Goal: Transaction & Acquisition: Purchase product/service

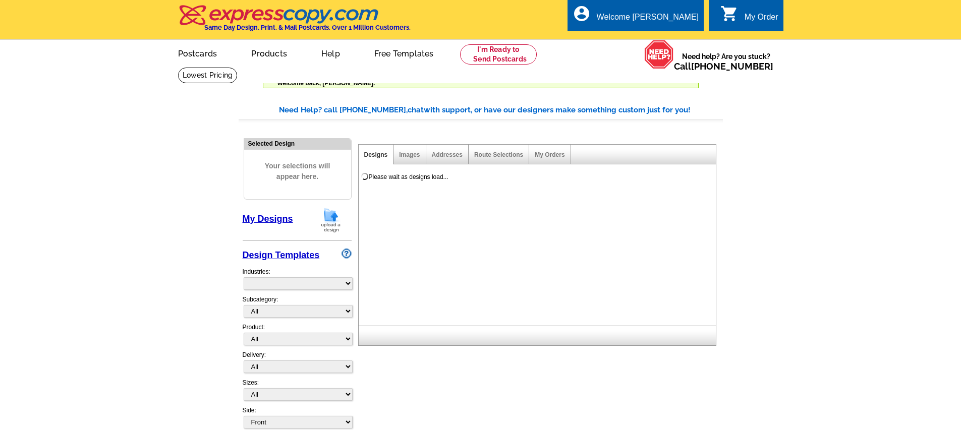
select select "785"
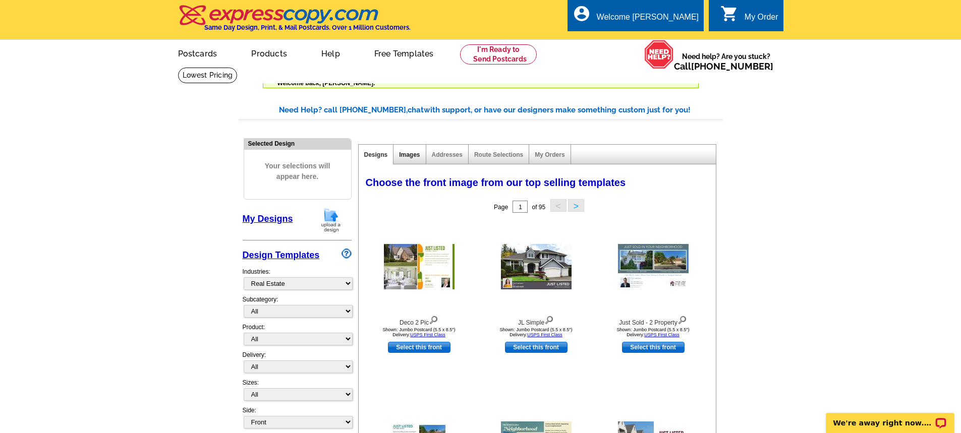
click at [410, 152] on link "Images" at bounding box center [409, 154] width 21 height 7
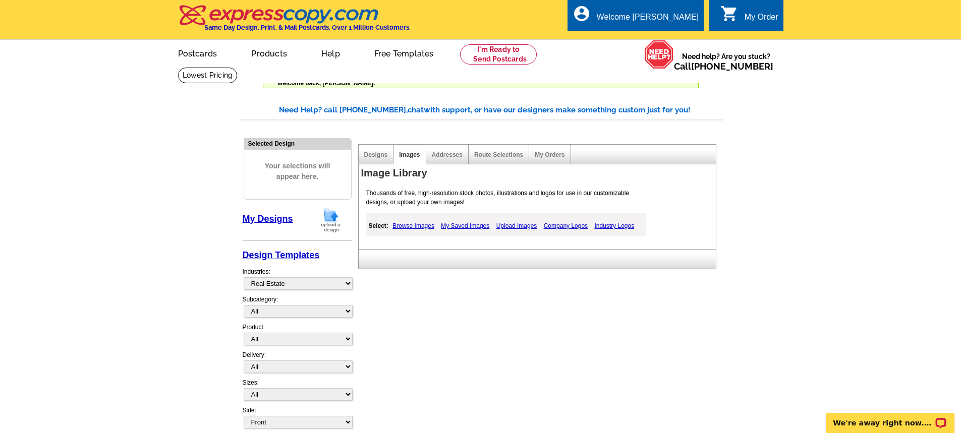
click at [518, 227] on link "Upload Images" at bounding box center [517, 226] width 46 height 12
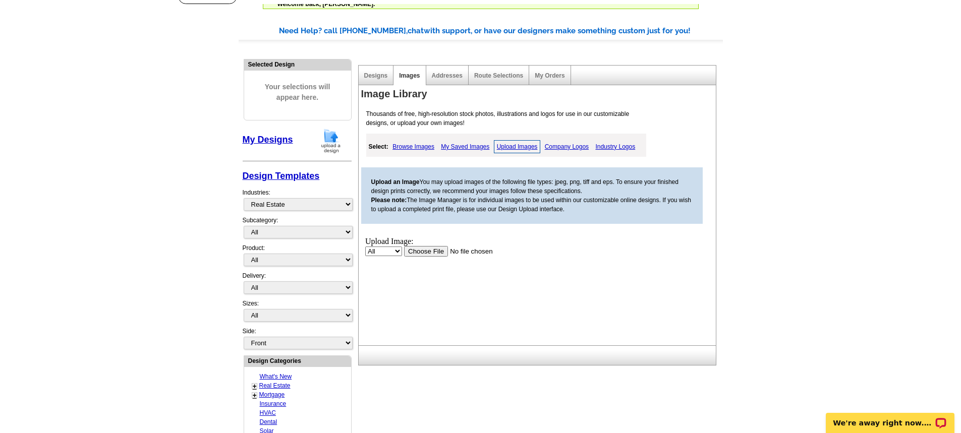
scroll to position [81, 0]
click at [442, 249] on input "file" at bounding box center [468, 249] width 128 height 11
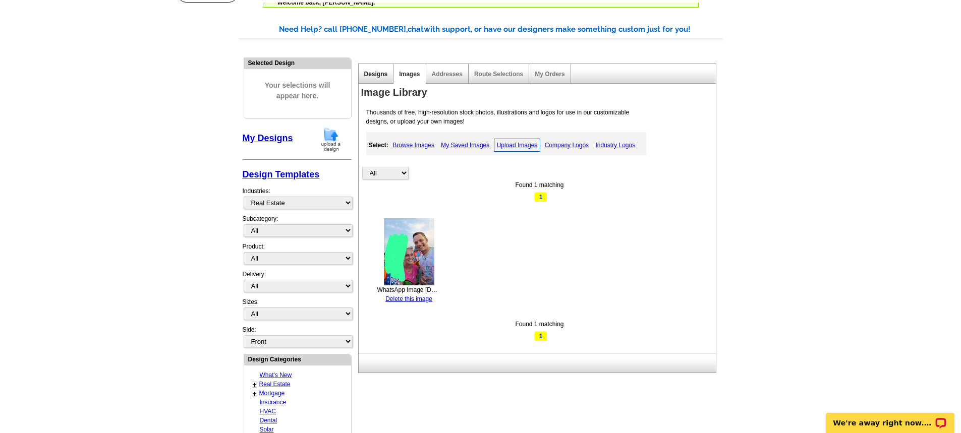
click at [380, 73] on link "Designs" at bounding box center [376, 74] width 24 height 7
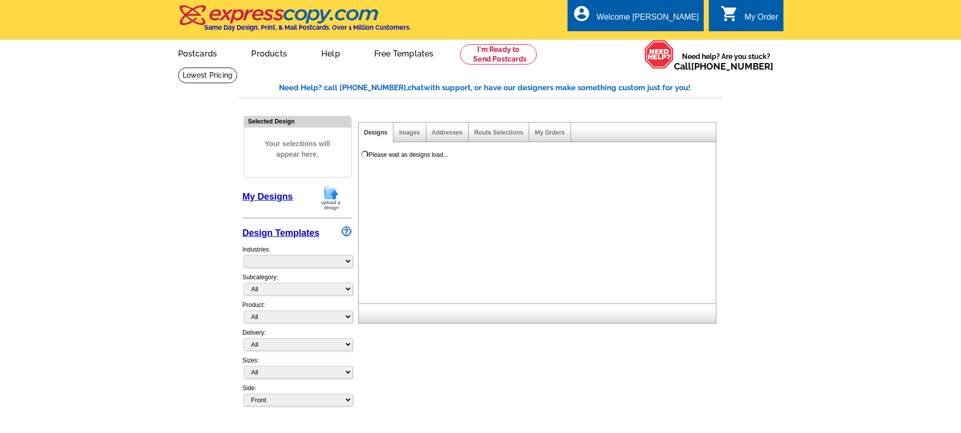
select select "785"
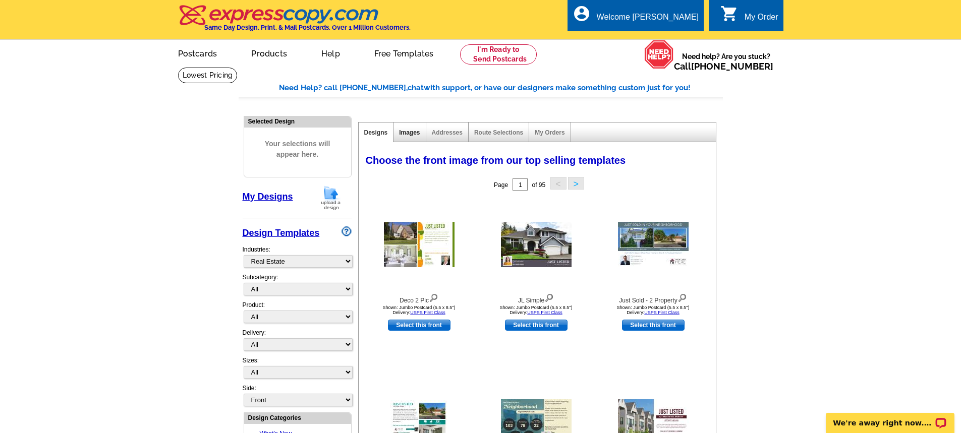
click at [409, 132] on link "Images" at bounding box center [409, 132] width 21 height 7
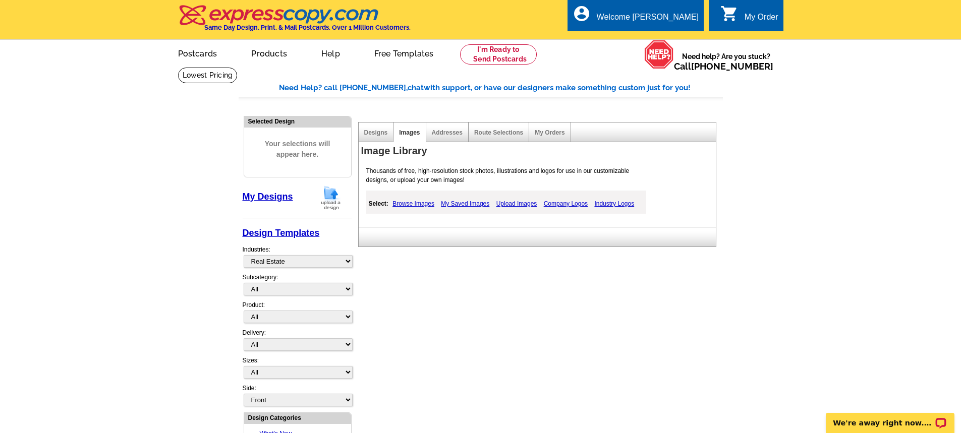
click at [464, 202] on link "My Saved Images" at bounding box center [464, 204] width 53 height 12
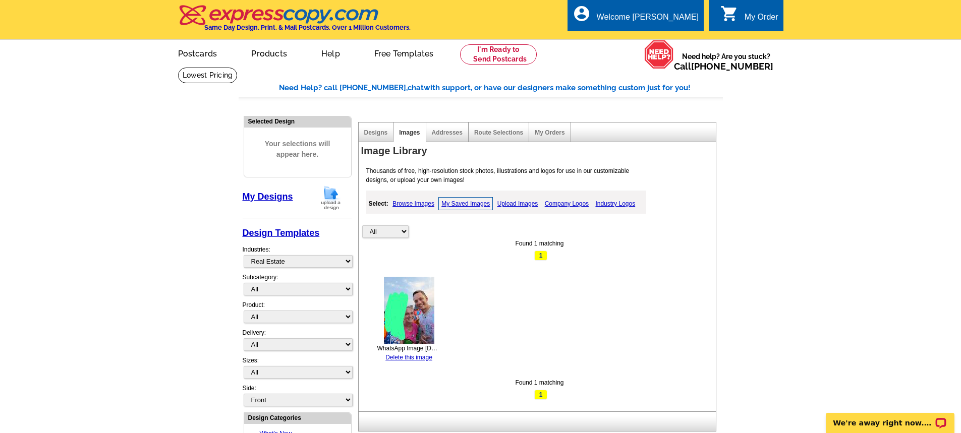
click at [398, 313] on img at bounding box center [409, 310] width 50 height 67
click at [541, 253] on span "1" at bounding box center [540, 256] width 13 height 10
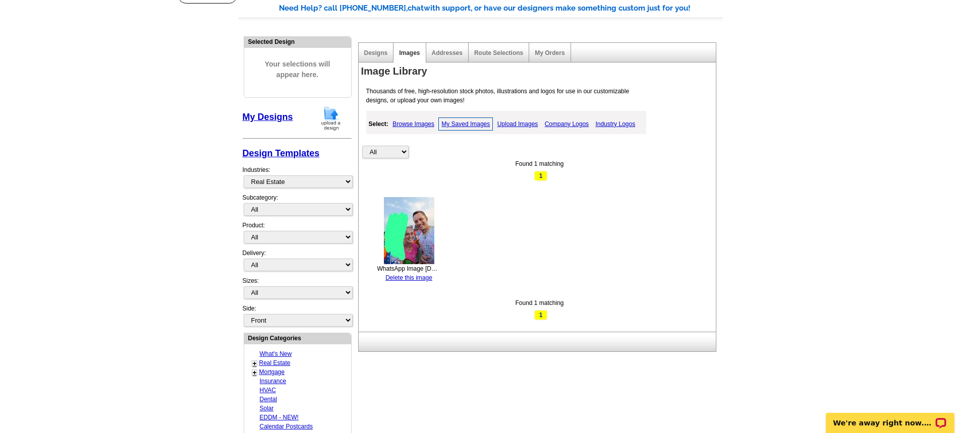
scroll to position [81, 0]
click at [396, 152] on select "All Property" at bounding box center [385, 151] width 46 height 13
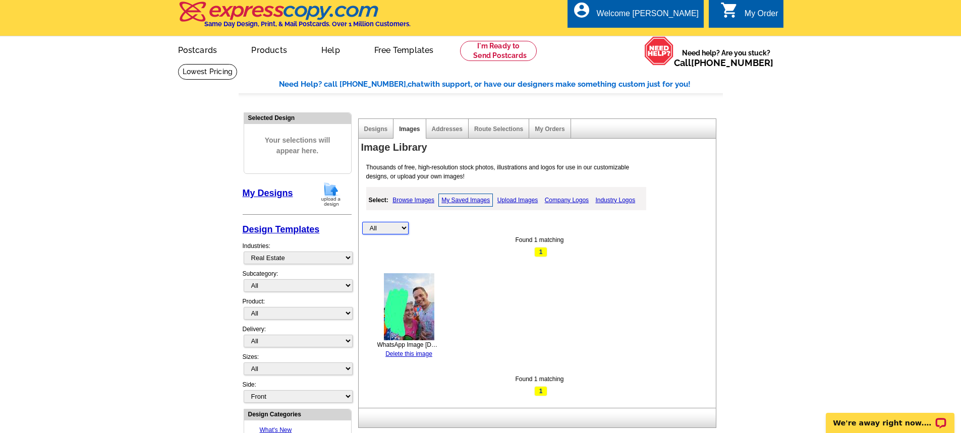
scroll to position [0, 0]
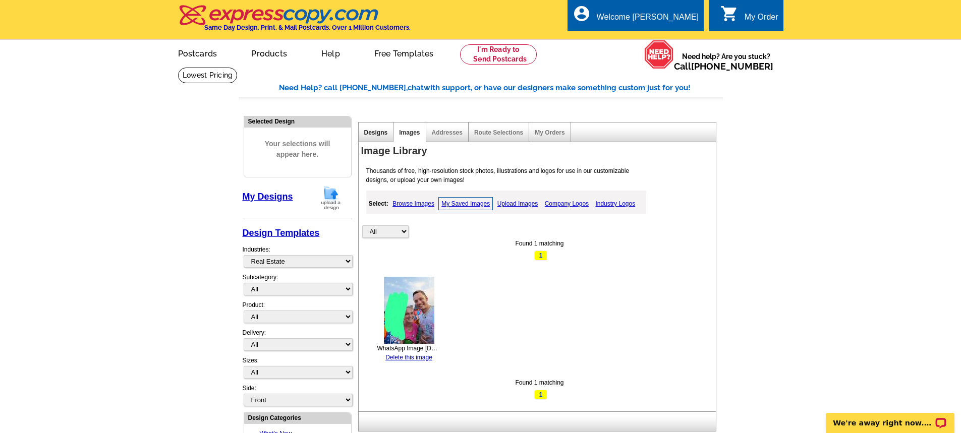
click at [378, 133] on link "Designs" at bounding box center [376, 132] width 24 height 7
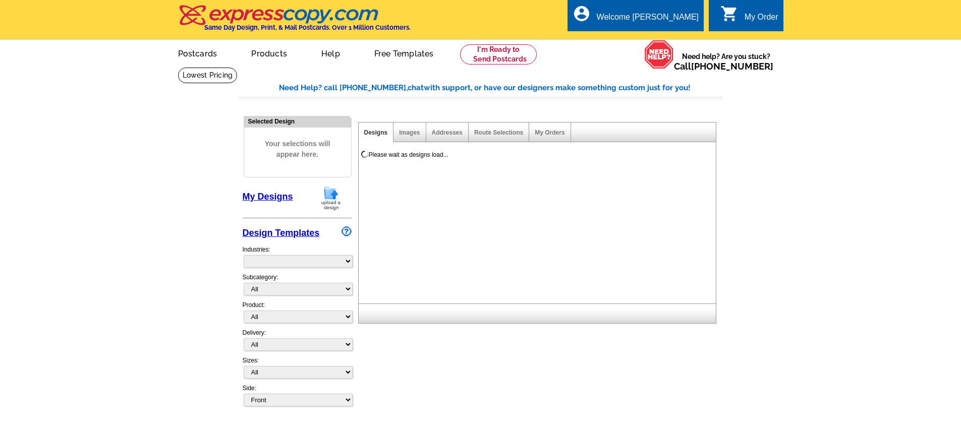
select select "785"
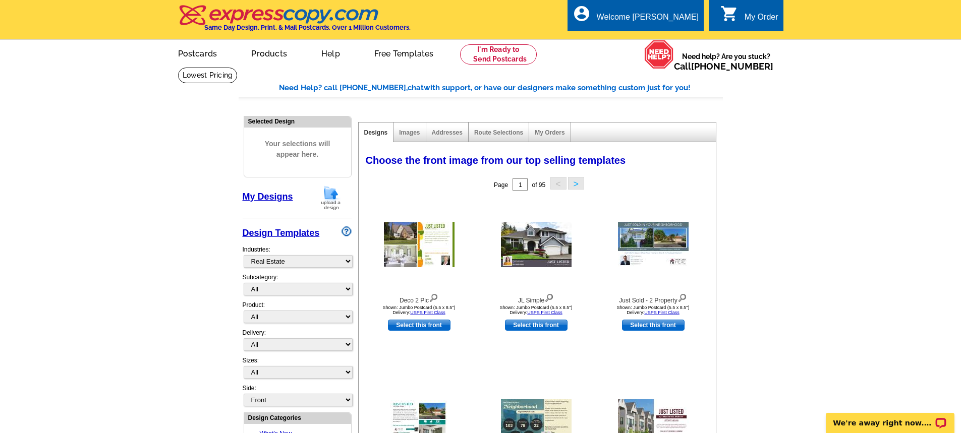
click at [409, 138] on div "Images" at bounding box center [410, 133] width 32 height 20
click at [411, 132] on link "Images" at bounding box center [409, 132] width 21 height 7
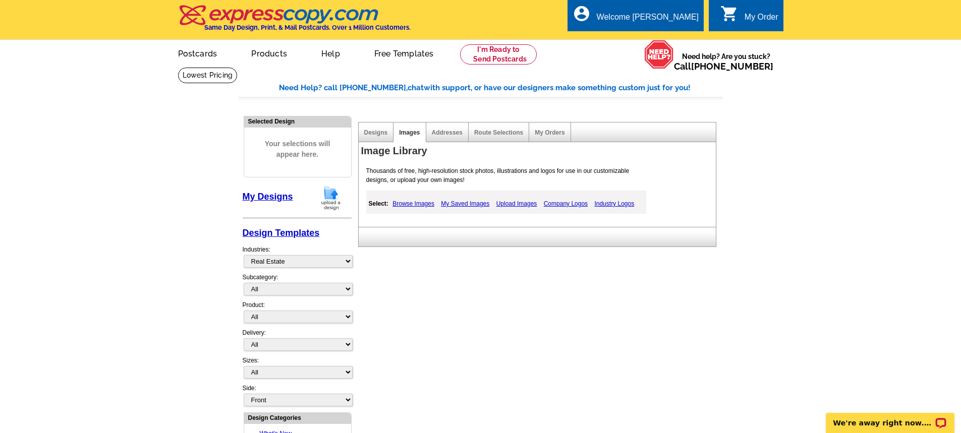
click at [457, 202] on link "My Saved Images" at bounding box center [464, 204] width 53 height 12
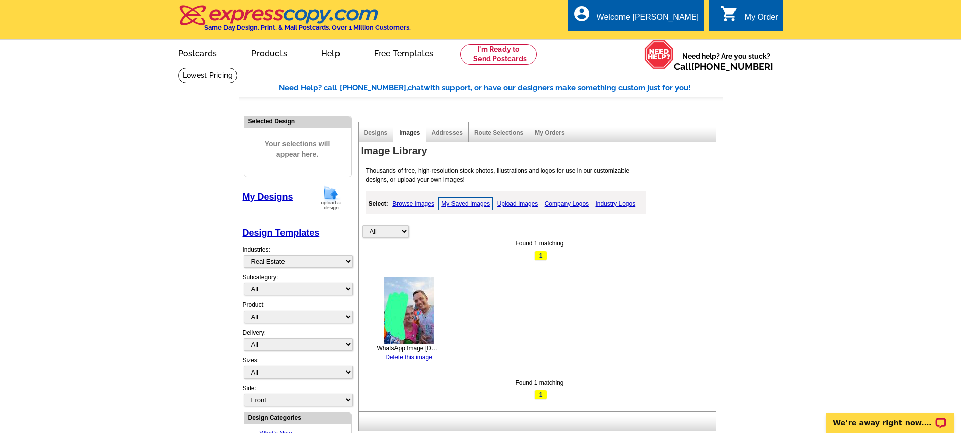
click at [416, 206] on link "Browse Images" at bounding box center [413, 204] width 47 height 12
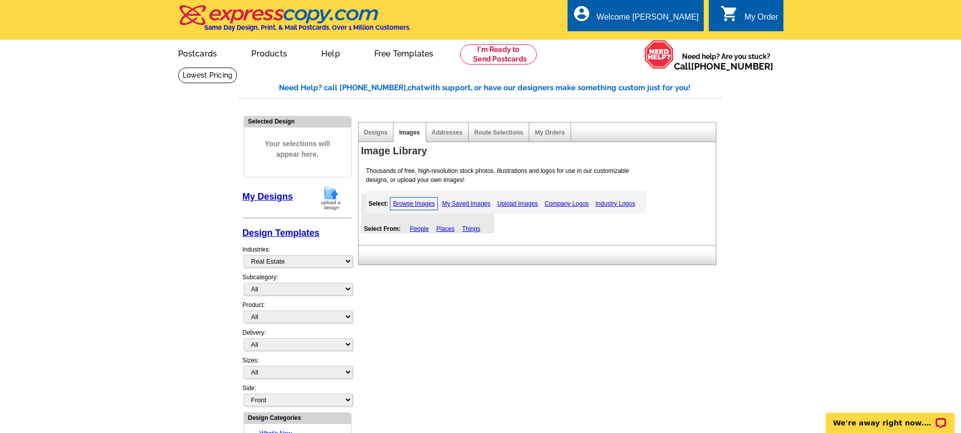
click at [448, 228] on link "Places" at bounding box center [445, 229] width 18 height 7
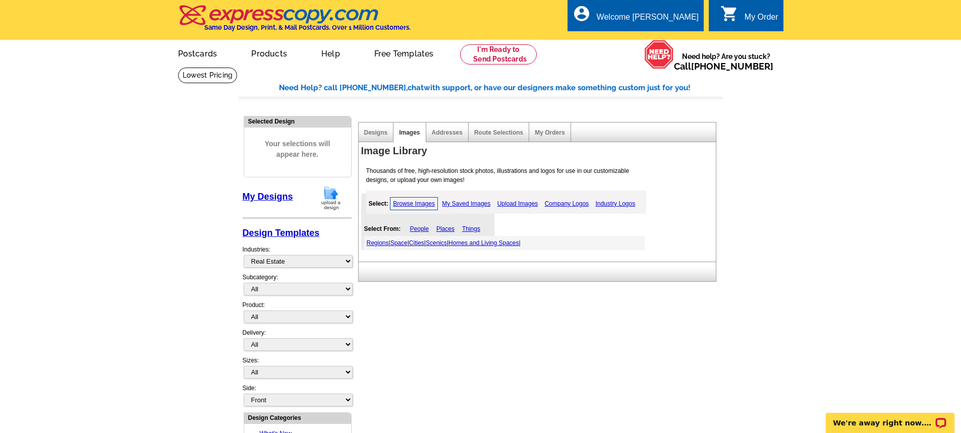
click at [447, 242] on link "Scenics" at bounding box center [436, 243] width 21 height 7
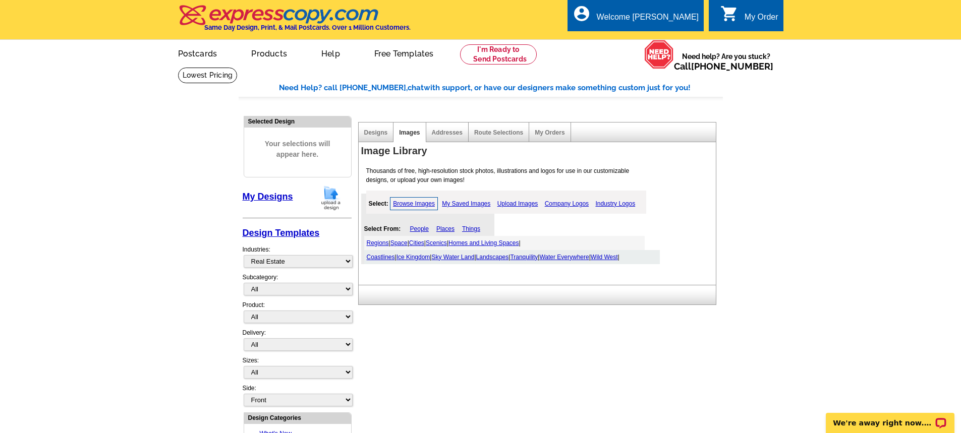
click at [452, 258] on link "Sky Water Land" at bounding box center [452, 257] width 43 height 7
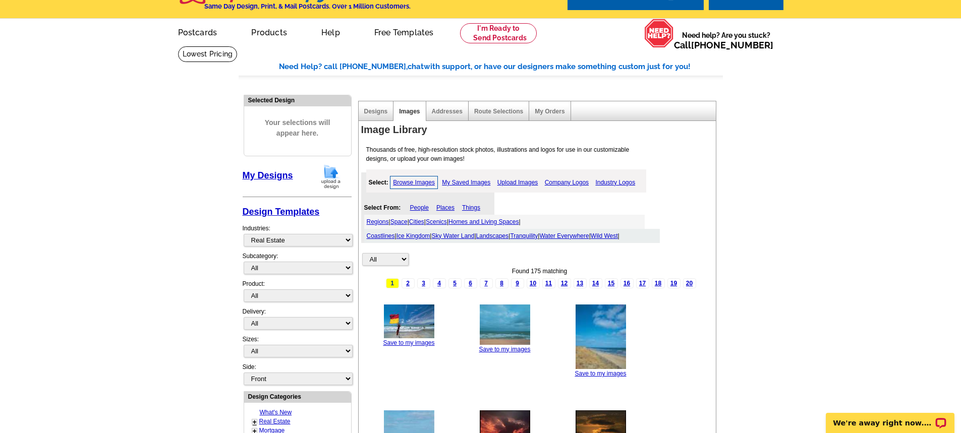
scroll to position [40, 0]
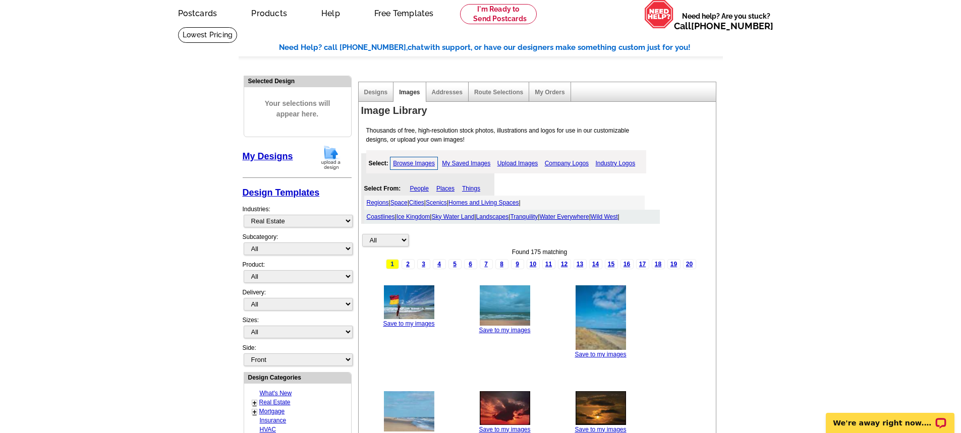
click at [410, 304] on img at bounding box center [409, 303] width 50 height 34
click at [469, 163] on link "My Saved Images" at bounding box center [465, 163] width 53 height 12
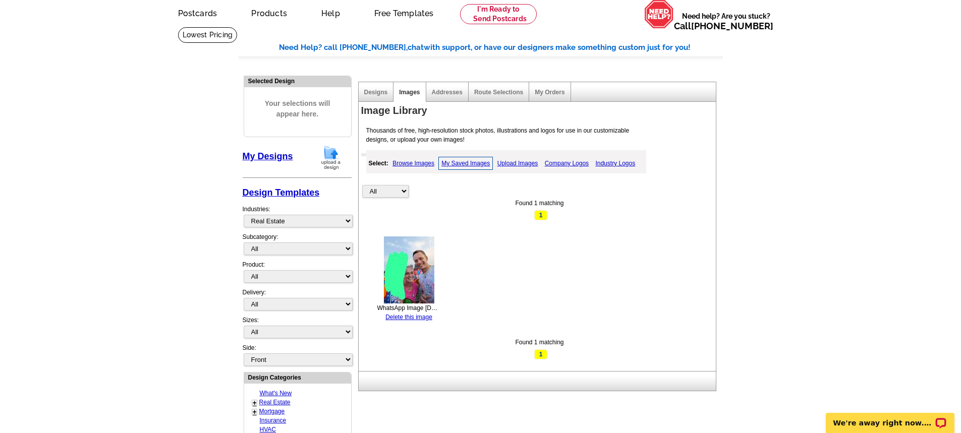
click at [270, 155] on link "My Designs" at bounding box center [268, 156] width 50 height 10
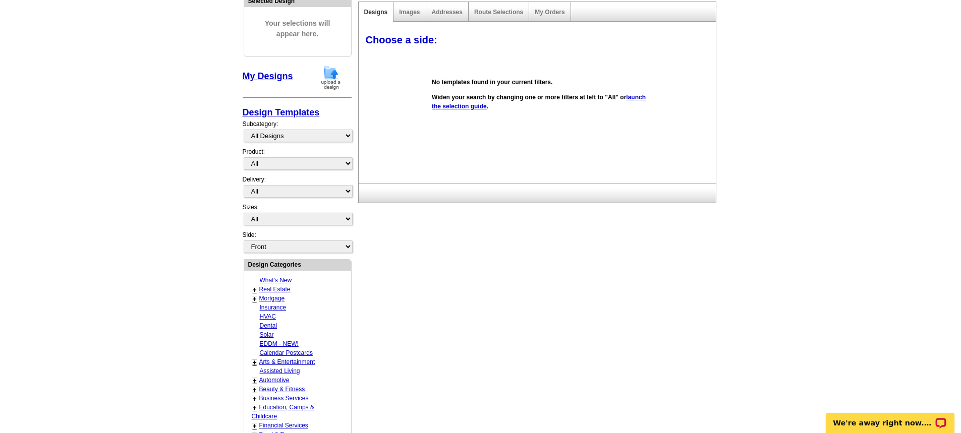
scroll to position [121, 0]
click at [413, 12] on link "Images" at bounding box center [409, 11] width 21 height 7
click at [333, 139] on select "All Designs Finished Designs Unfinished Designs" at bounding box center [298, 135] width 109 height 13
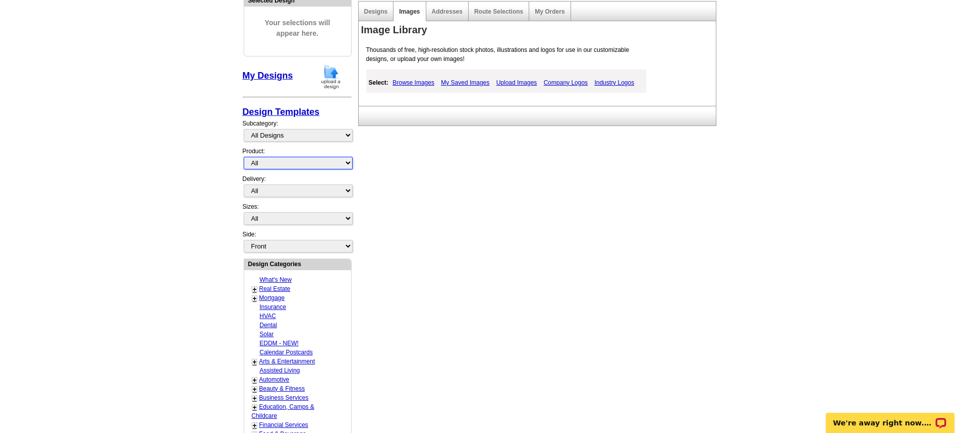
click at [345, 157] on select "All Postcards Letters and flyers Business Cards Door Hangers Greeting Cards" at bounding box center [298, 163] width 109 height 13
click at [335, 161] on select "All Postcards Letters and flyers Business Cards Door Hangers Greeting Cards" at bounding box center [298, 163] width 109 height 13
select select "1"
click at [340, 191] on select "All First Class Mail Shipped to Me EDDM Save 66% on Postage" at bounding box center [298, 191] width 109 height 13
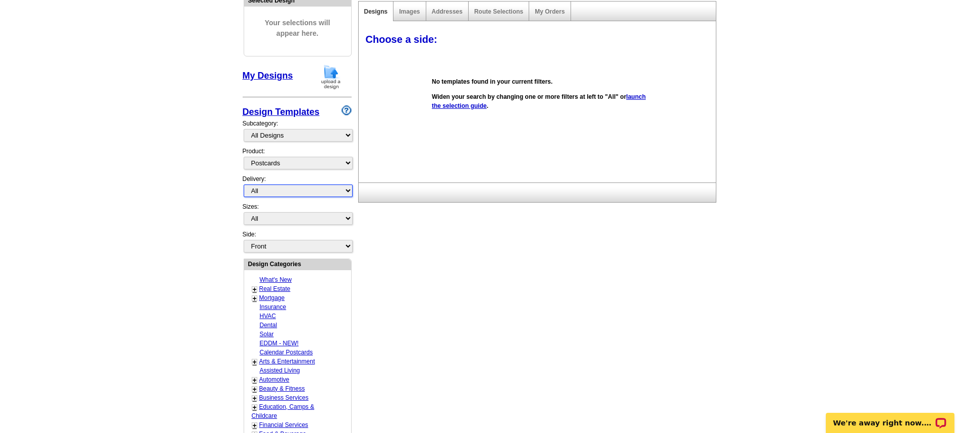
select select "1"
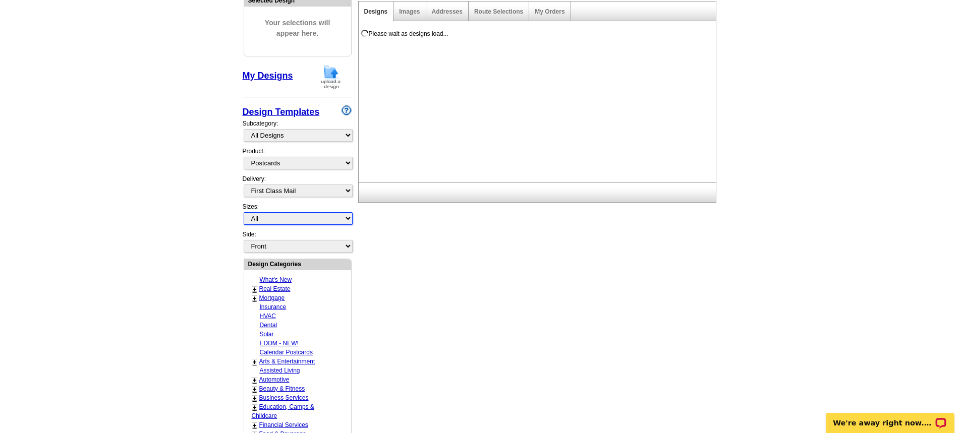
click at [343, 221] on select "All Jumbo Postcard (5.5" x 8.5") Regular Postcard (4.25" x 5.6") Panoramic Post…" at bounding box center [298, 218] width 109 height 13
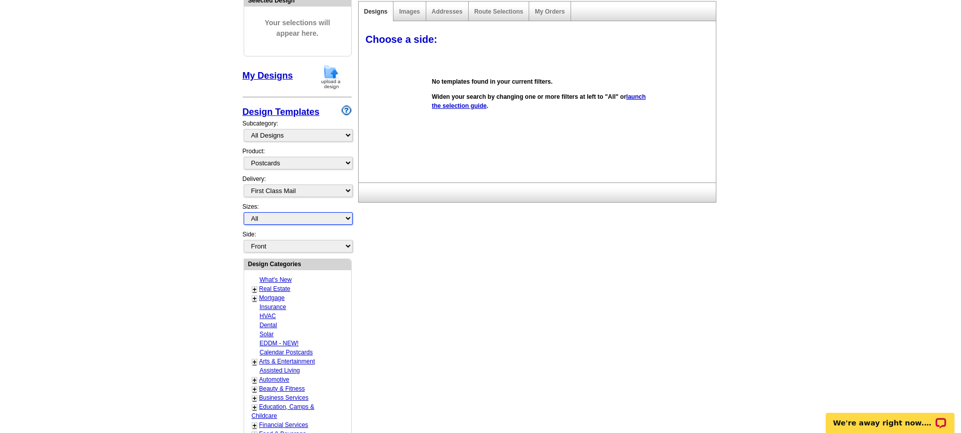
click at [334, 216] on select "All Jumbo Postcard (5.5" x 8.5") Regular Postcard (4.25" x 5.6") Panoramic Post…" at bounding box center [298, 218] width 109 height 13
select select "1"
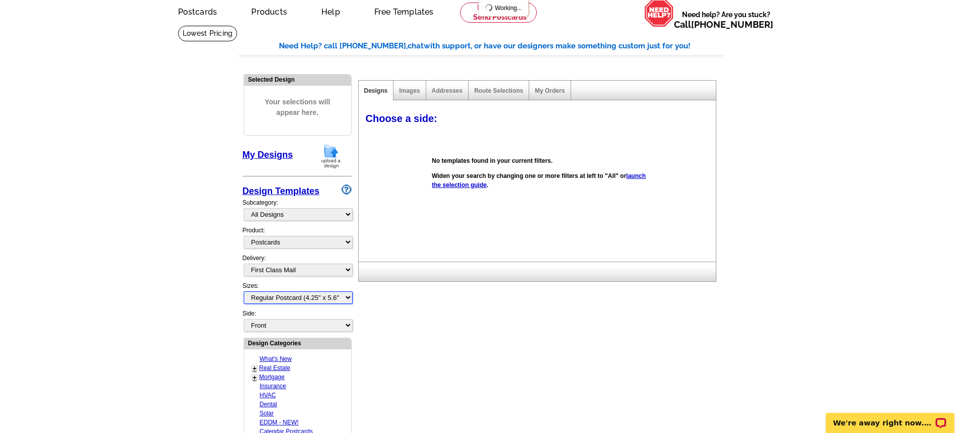
scroll to position [40, 0]
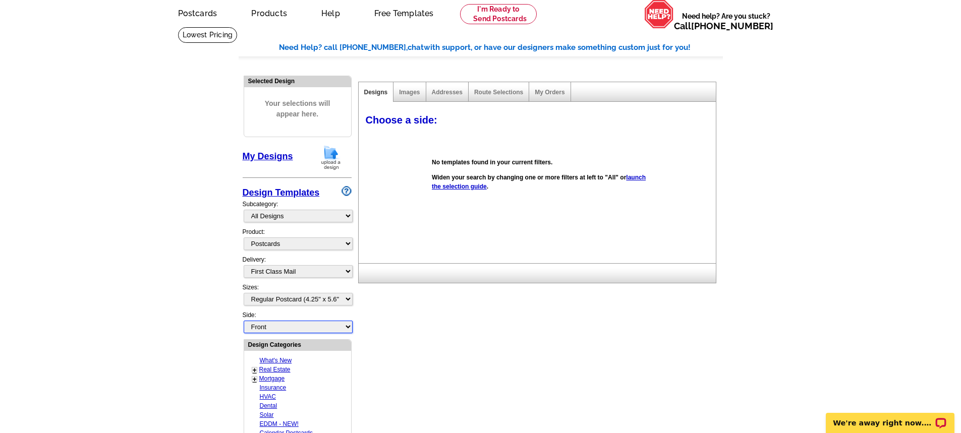
click at [350, 328] on select "Front Back" at bounding box center [298, 327] width 109 height 13
select select "front"
click at [409, 94] on link "Images" at bounding box center [409, 92] width 21 height 7
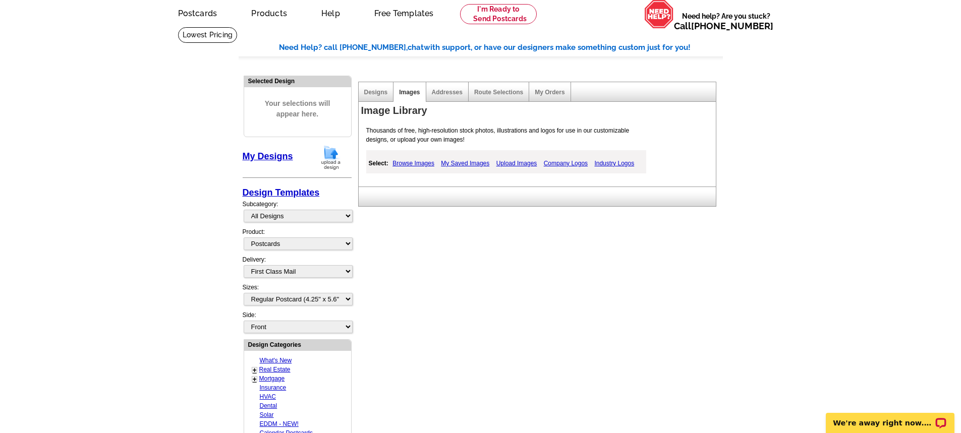
click at [470, 163] on link "My Saved Images" at bounding box center [464, 163] width 53 height 12
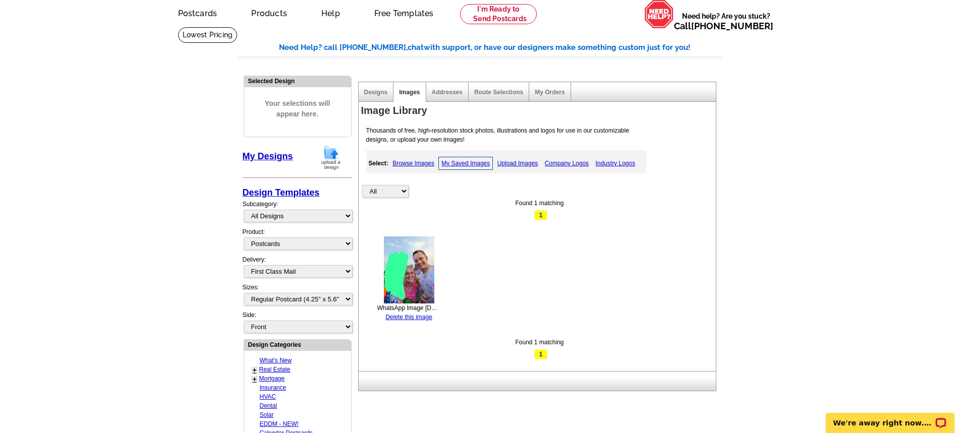
click at [413, 267] on img at bounding box center [409, 270] width 50 height 67
click at [539, 211] on span "1" at bounding box center [540, 215] width 13 height 10
click at [410, 272] on img at bounding box center [409, 270] width 50 height 67
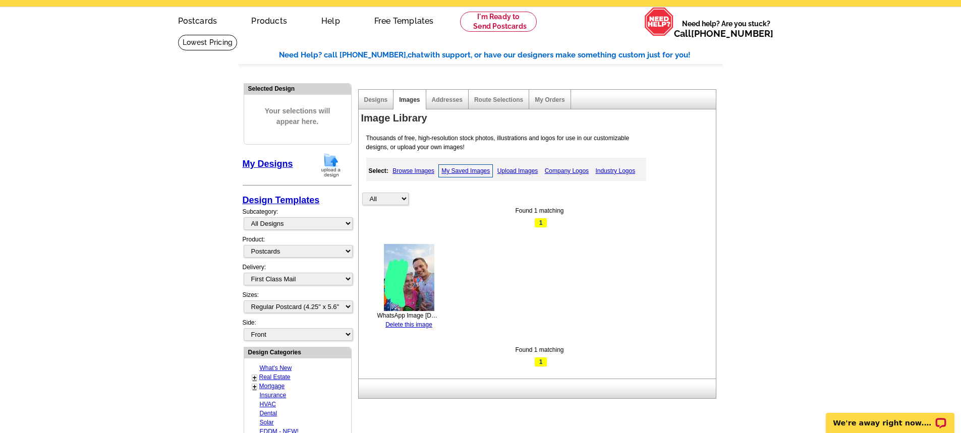
scroll to position [0, 0]
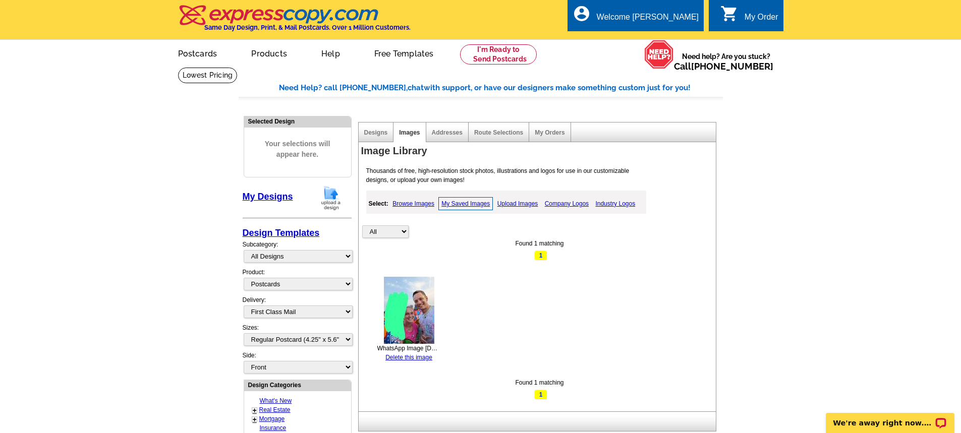
click at [470, 134] on div "Route Selections" at bounding box center [499, 133] width 61 height 20
click at [457, 132] on link "Addresses" at bounding box center [447, 132] width 31 height 7
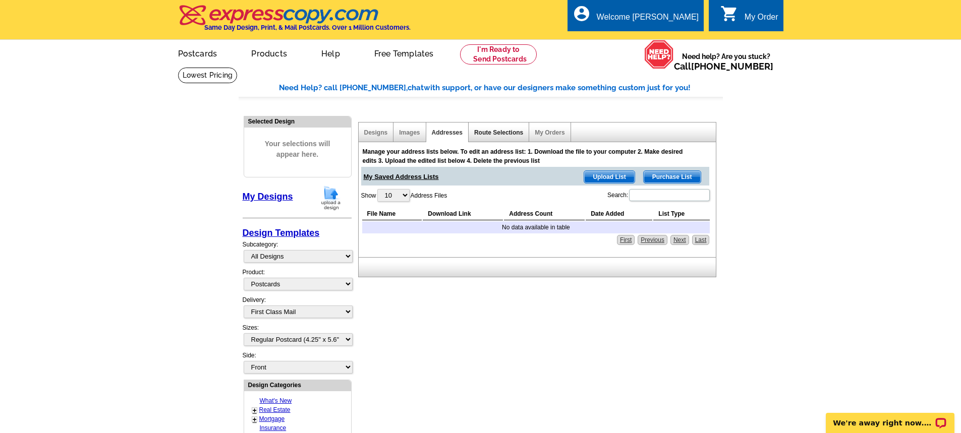
click at [500, 132] on link "Route Selections" at bounding box center [498, 132] width 49 height 7
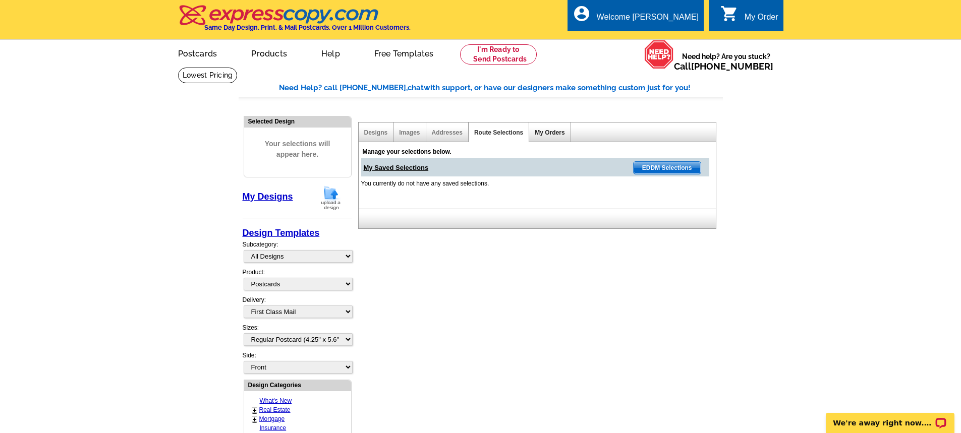
click at [542, 133] on link "My Orders" at bounding box center [550, 132] width 30 height 7
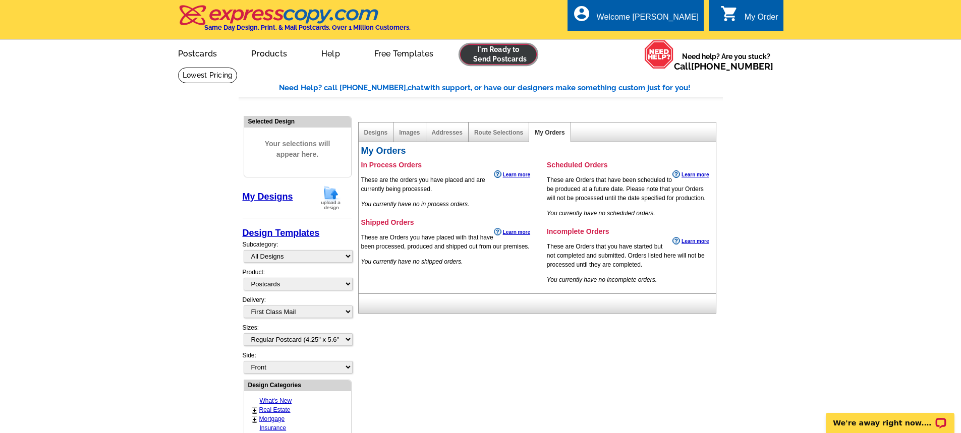
click at [508, 53] on link at bounding box center [498, 54] width 77 height 20
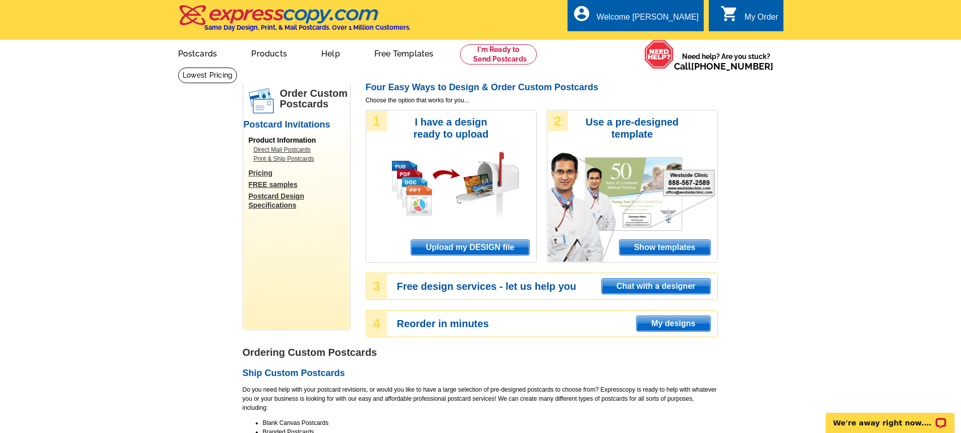
click at [664, 248] on span "Show templates" at bounding box center [665, 247] width 91 height 15
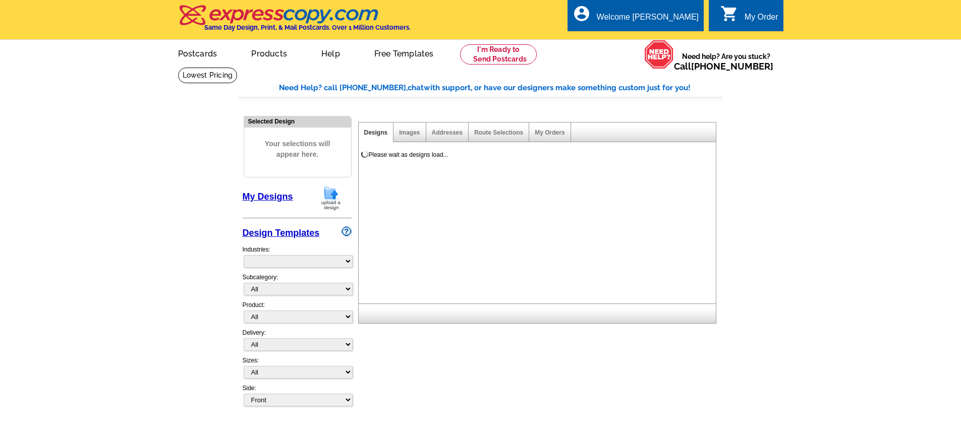
select select "971"
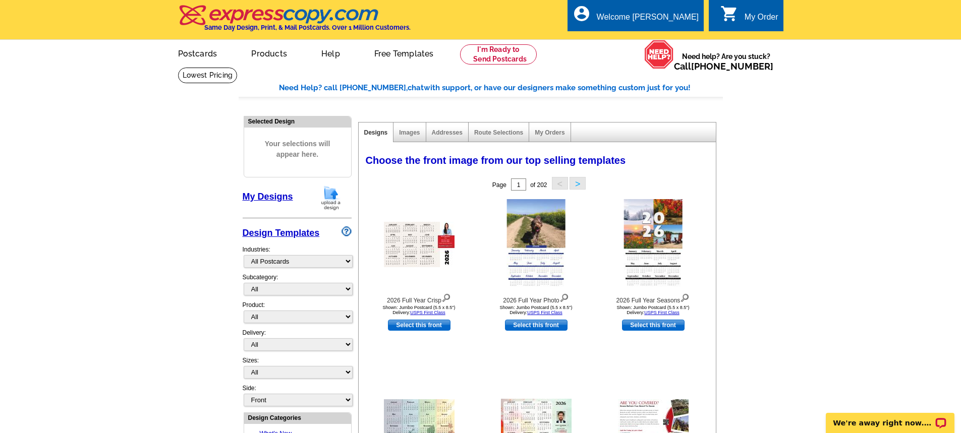
click at [321, 278] on div "Subcategory: All" at bounding box center [297, 287] width 109 height 28
click at [349, 261] on select "What's New Real Estate Mortgage Insurance HVAC Dental Solar EDDM - NEW! Calenda…" at bounding box center [298, 261] width 109 height 13
click at [332, 268] on div "Industries: What's New Real Estate Mortgage Insurance HVAC Dental Solar EDDM - …" at bounding box center [297, 256] width 109 height 33
click at [334, 264] on select "What's New Real Estate Mortgage Insurance HVAC Dental Solar EDDM - NEW! Calenda…" at bounding box center [298, 261] width 109 height 13
click at [327, 281] on div "Subcategory: All" at bounding box center [297, 287] width 109 height 28
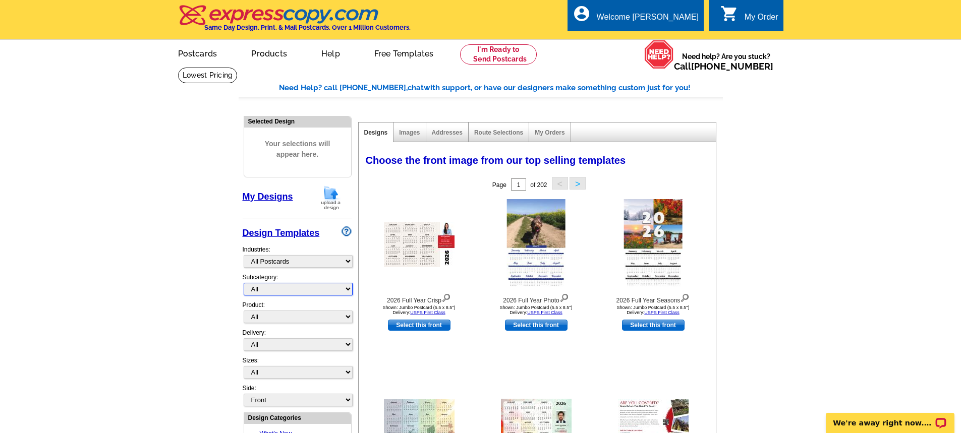
click at [326, 290] on select "All" at bounding box center [298, 289] width 109 height 13
click at [312, 312] on select "All Postcards Letters and flyers Business Cards Door Hangers Greeting Cards" at bounding box center [298, 317] width 109 height 13
select select "1"
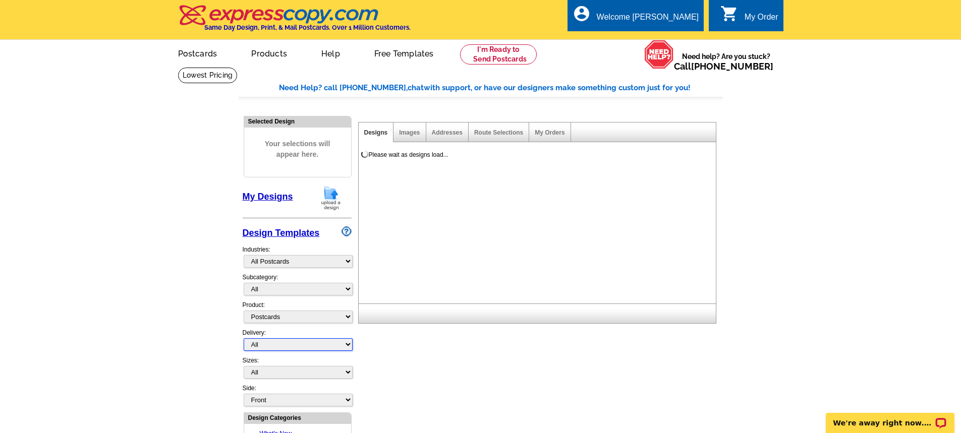
click at [322, 345] on select "All First Class Mail Shipped to Me EDDM Save 66% on Postage" at bounding box center [298, 345] width 109 height 13
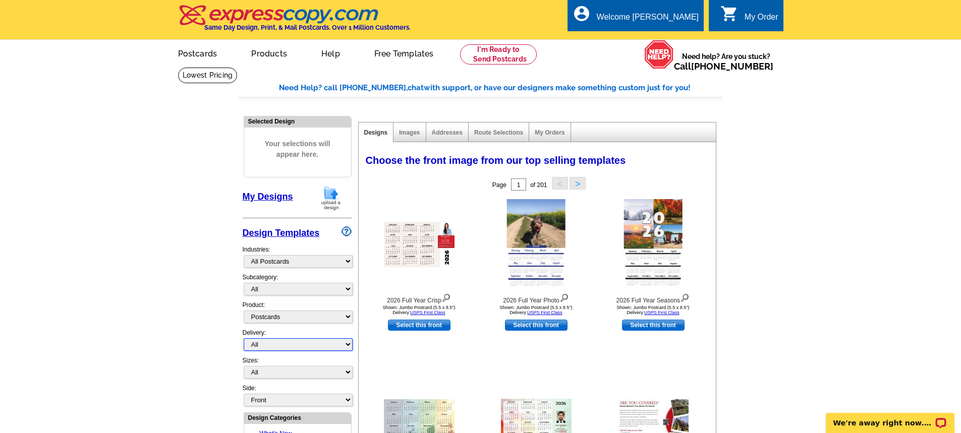
select select "1"
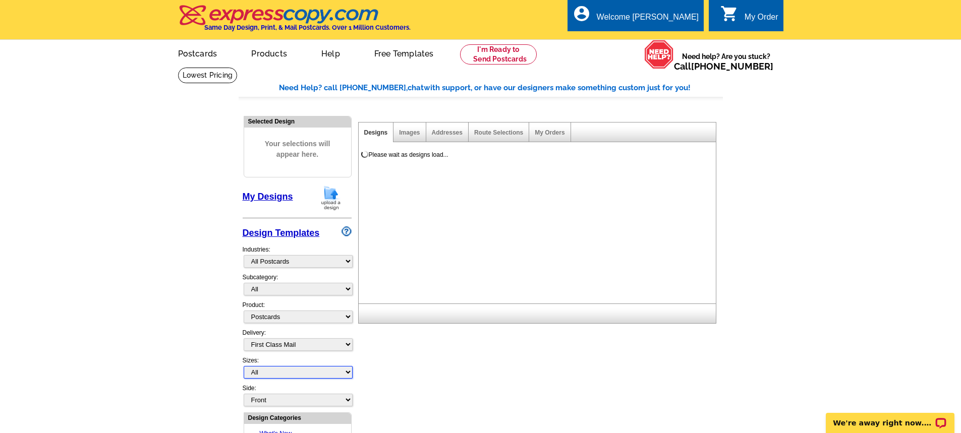
click at [290, 377] on select "All Jumbo Postcard (5.5" x 8.5") Regular Postcard (4.25" x 5.6") Panoramic Post…" at bounding box center [298, 372] width 109 height 13
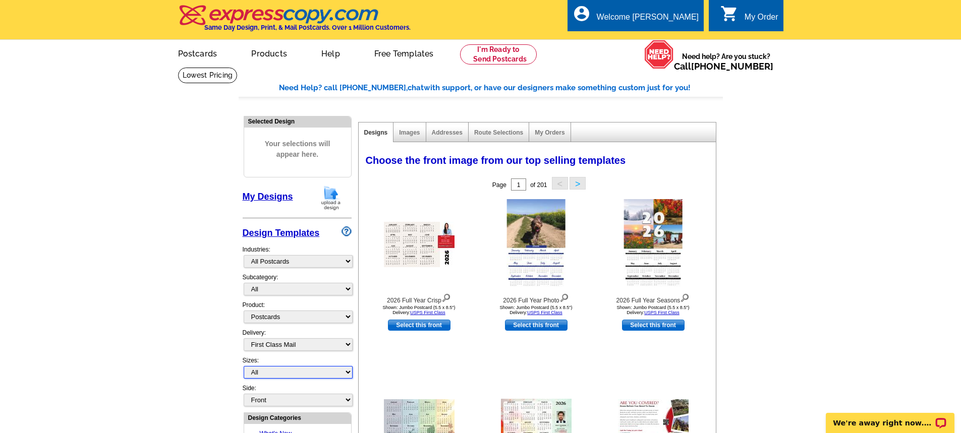
select select "1"
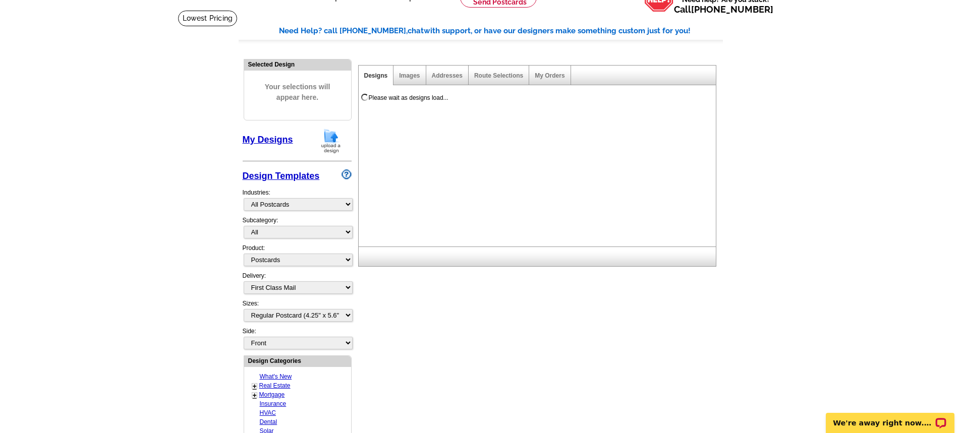
scroll to position [81, 0]
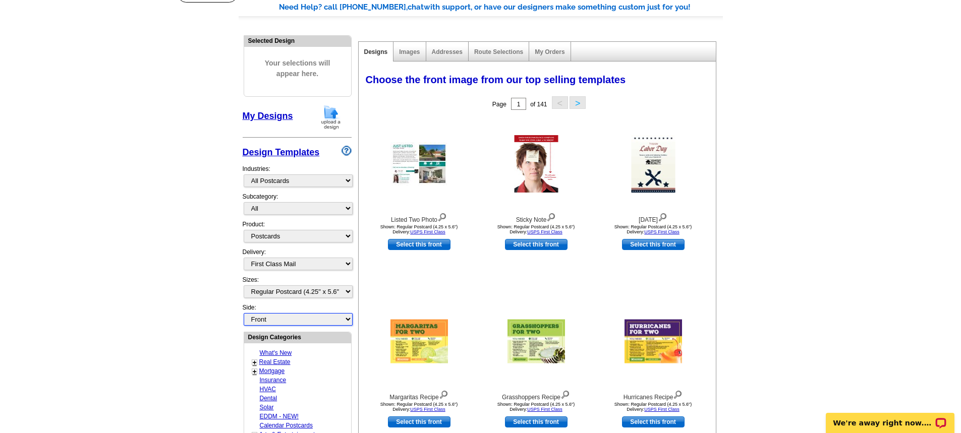
click at [260, 320] on select "Front Back" at bounding box center [298, 319] width 109 height 13
click at [165, 315] on main "Need Help? call 800-260-5887, chat with support, or have our designers make som…" at bounding box center [480, 361] width 961 height 750
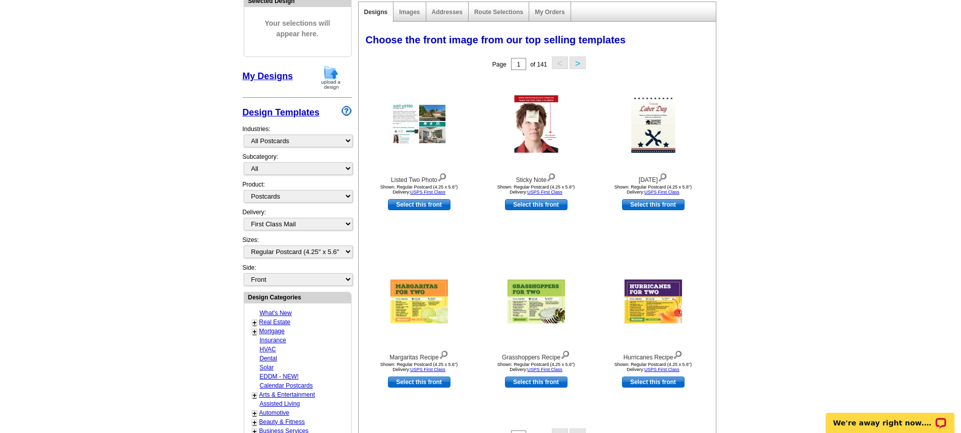
scroll to position [121, 0]
click at [438, 384] on link "Select this front" at bounding box center [419, 381] width 63 height 11
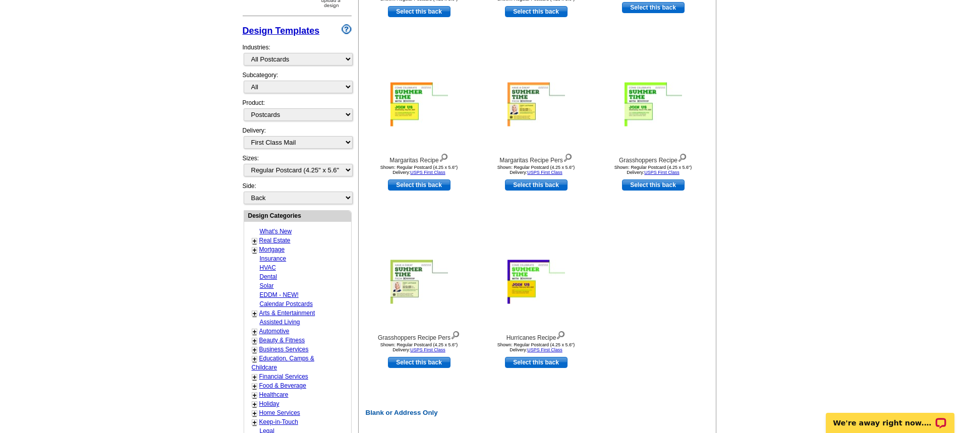
scroll to position [325, 0]
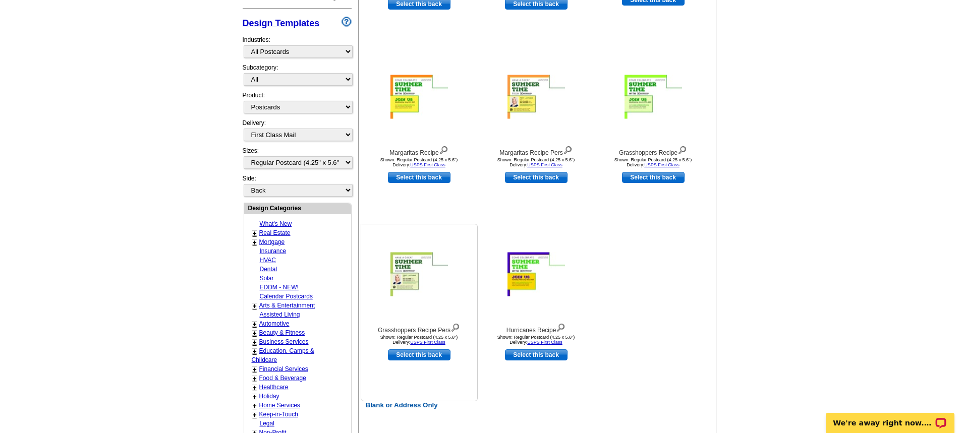
click at [425, 355] on link "Select this back" at bounding box center [419, 355] width 63 height 11
select select "front"
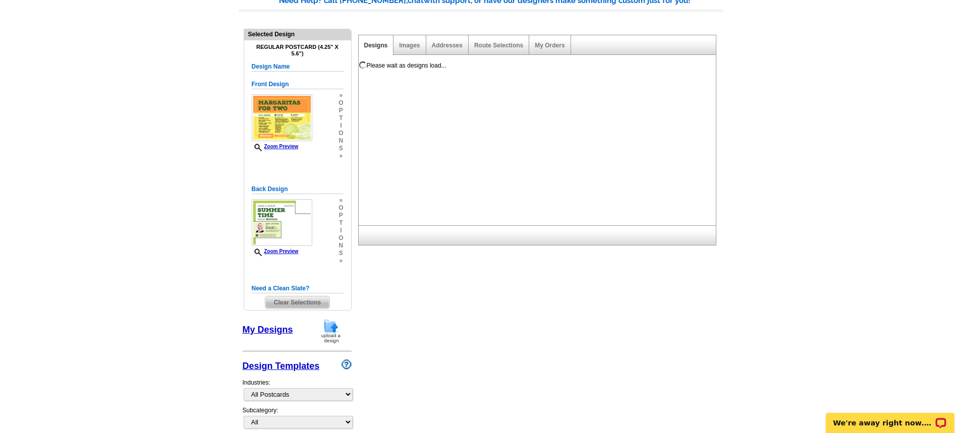
scroll to position [27, 0]
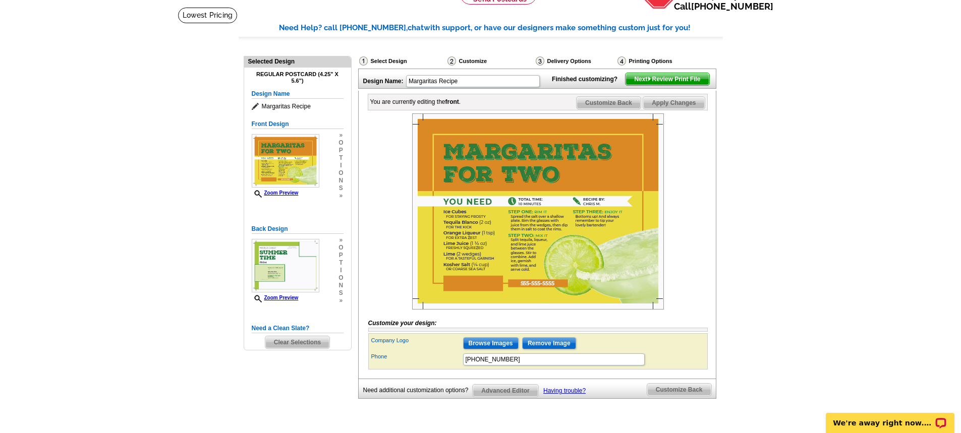
scroll to position [81, 0]
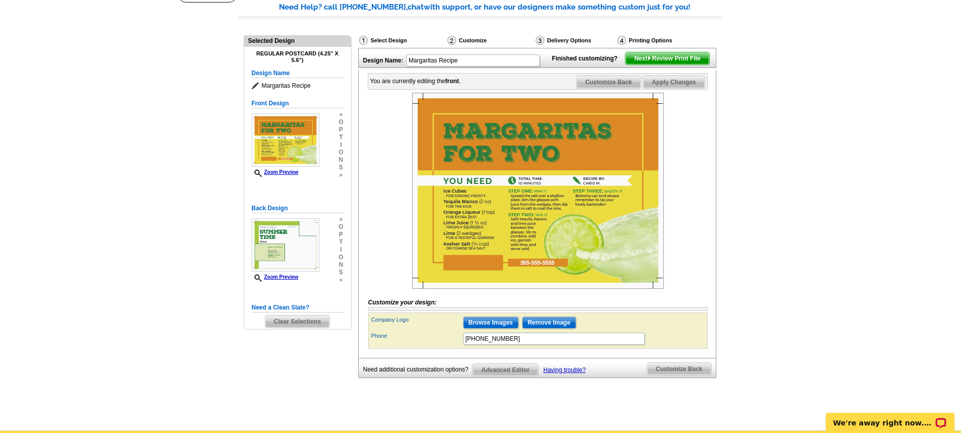
click at [530, 229] on img at bounding box center [538, 191] width 252 height 196
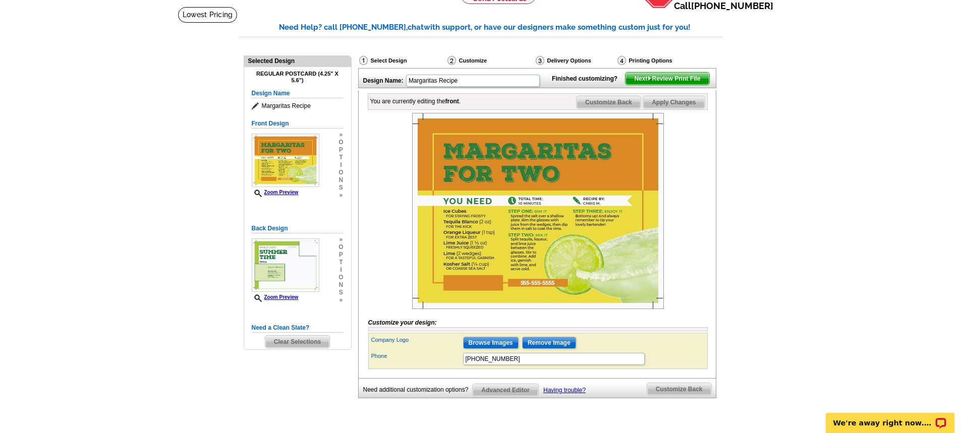
scroll to position [40, 0]
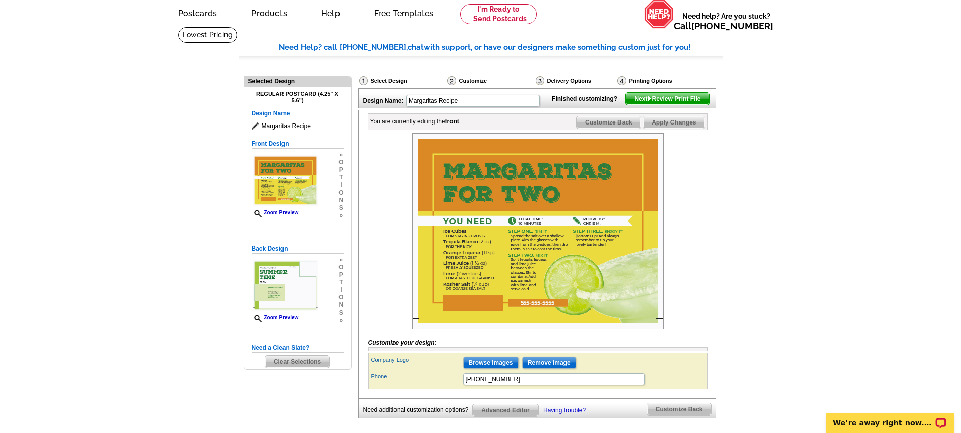
click at [465, 81] on div "Customize" at bounding box center [490, 82] width 88 height 13
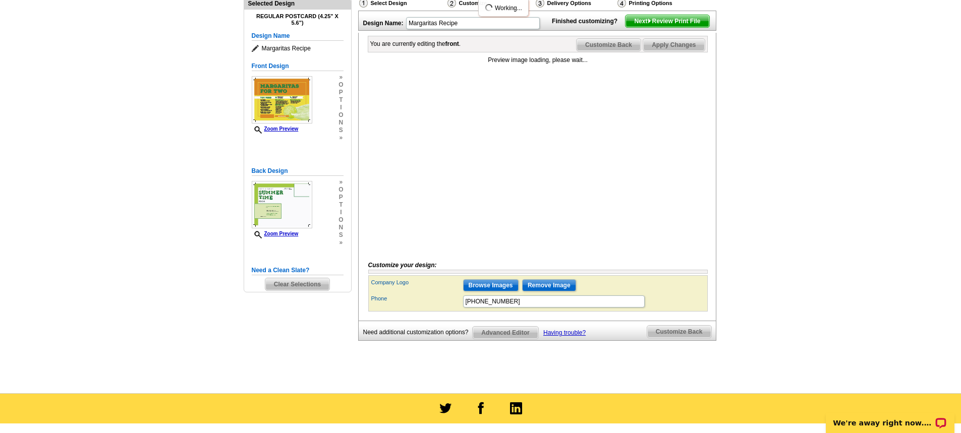
scroll to position [121, 0]
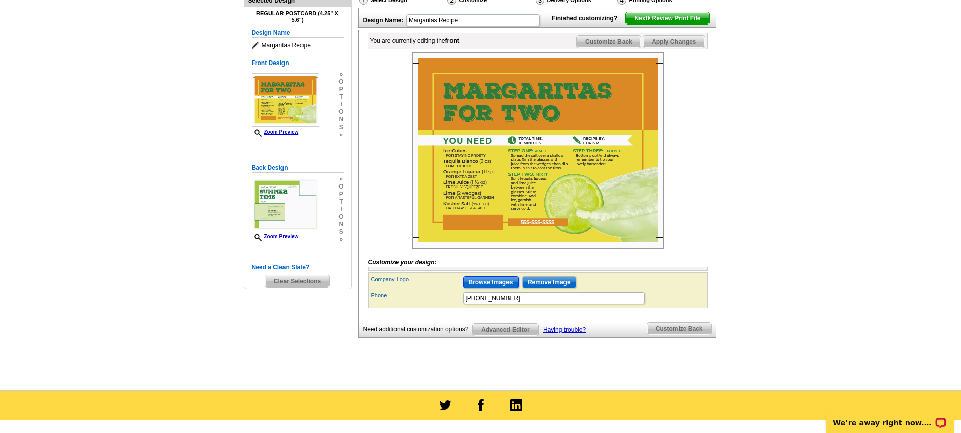
click at [474, 289] on input "Browse Images" at bounding box center [490, 282] width 55 height 12
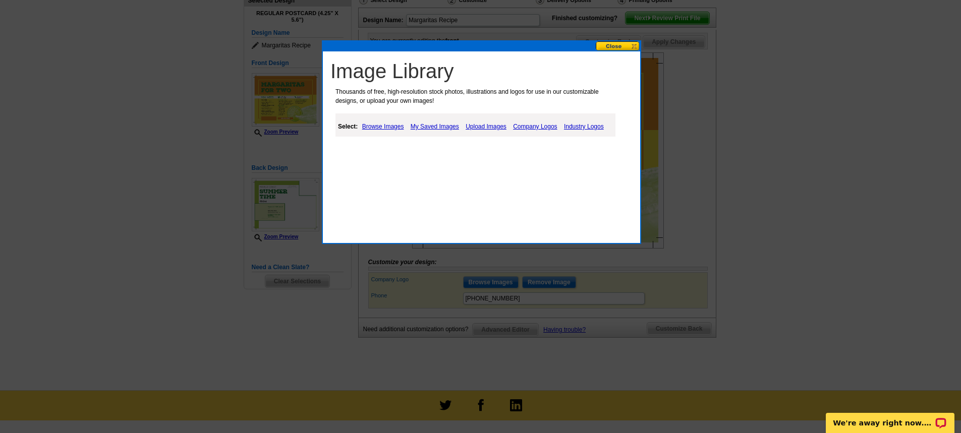
click at [443, 126] on link "My Saved Images" at bounding box center [434, 127] width 53 height 12
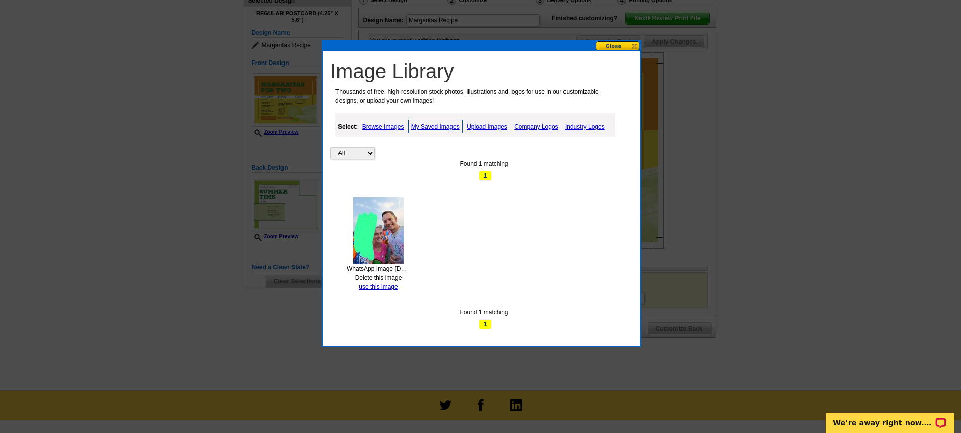
click at [394, 217] on img at bounding box center [378, 230] width 50 height 67
click at [625, 48] on button at bounding box center [618, 46] width 44 height 10
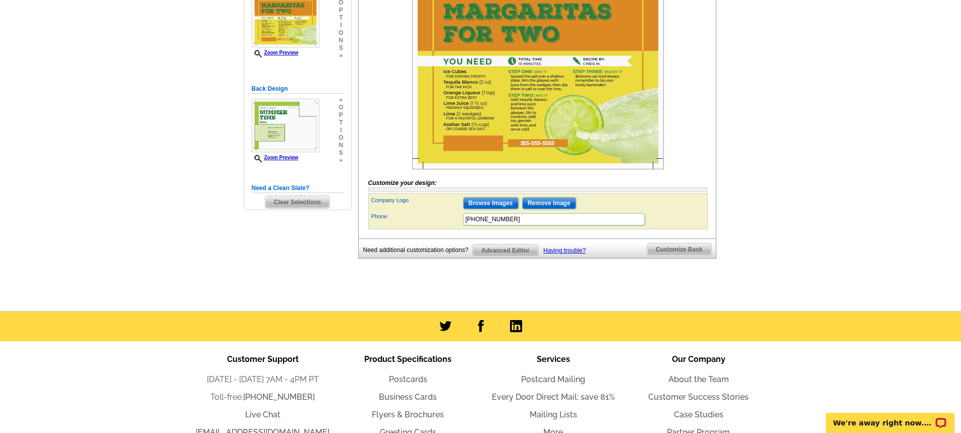
scroll to position [202, 0]
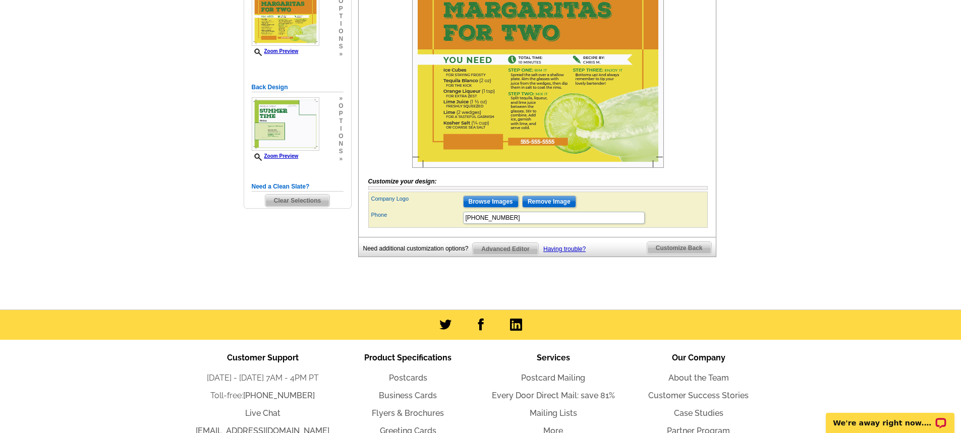
click at [500, 255] on span "Advanced Editor" at bounding box center [505, 249] width 65 height 12
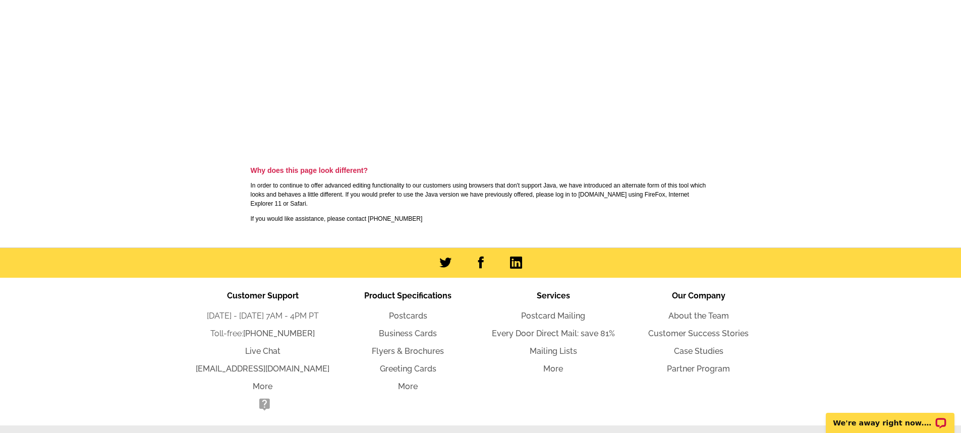
scroll to position [347, 0]
